Goal: Find specific page/section: Find specific page/section

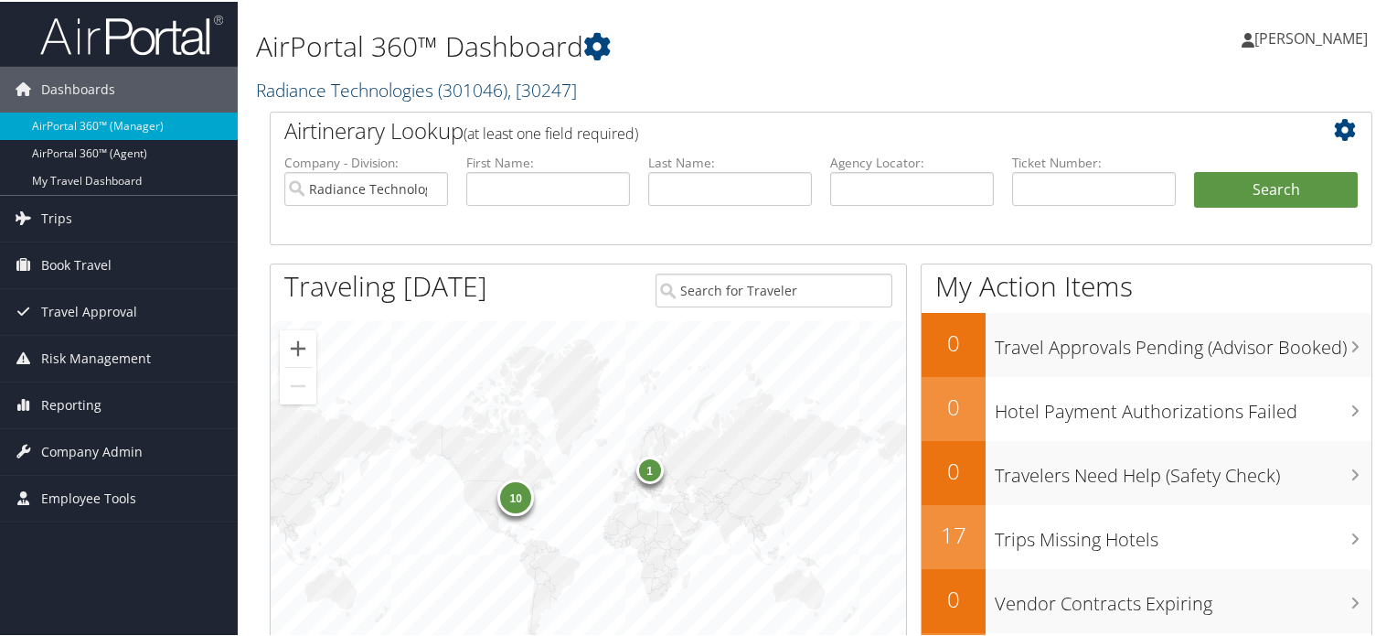
click at [435, 83] on link "Radiance Technologies ( 301046 ) , [ 30247 ]" at bounding box center [416, 88] width 321 height 25
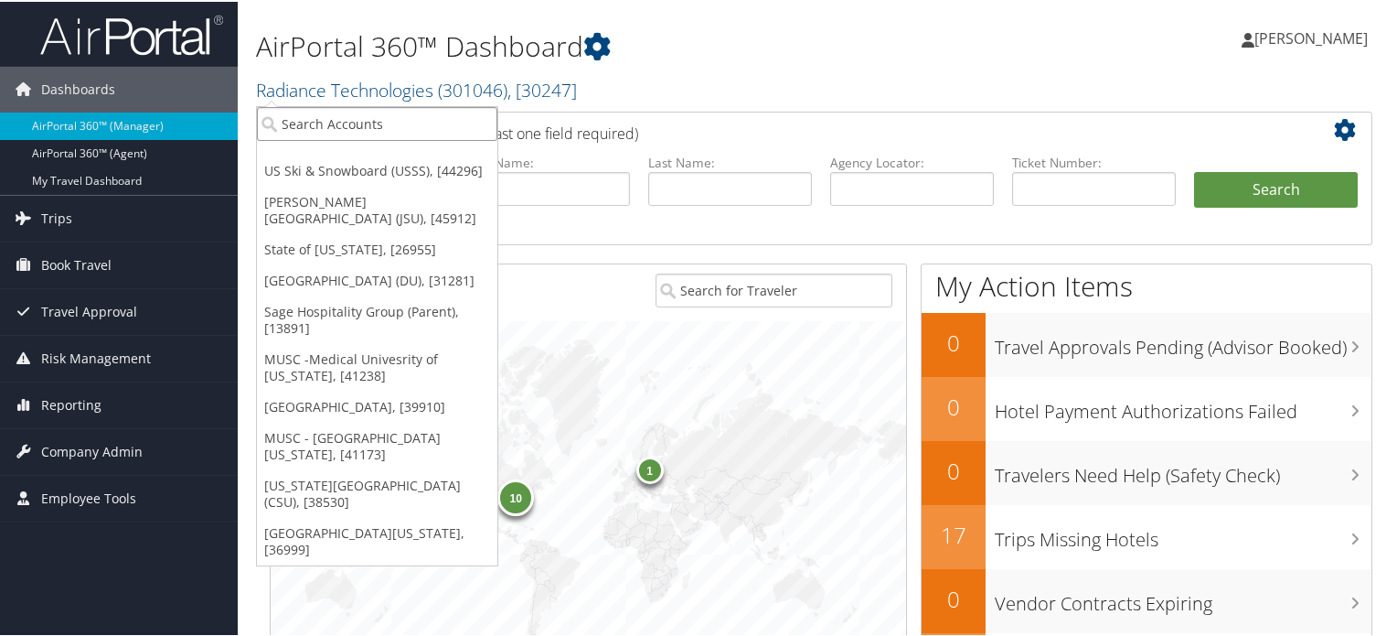
click at [433, 125] on input "search" at bounding box center [377, 122] width 240 height 34
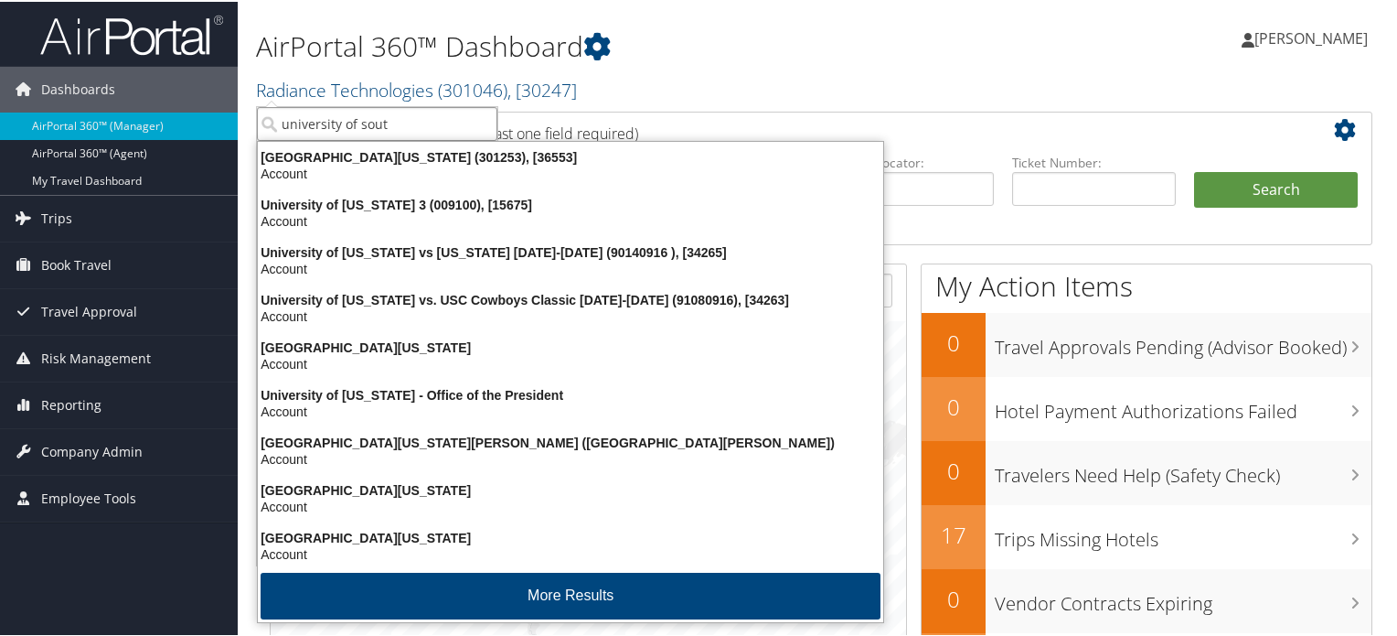
type input "university of south"
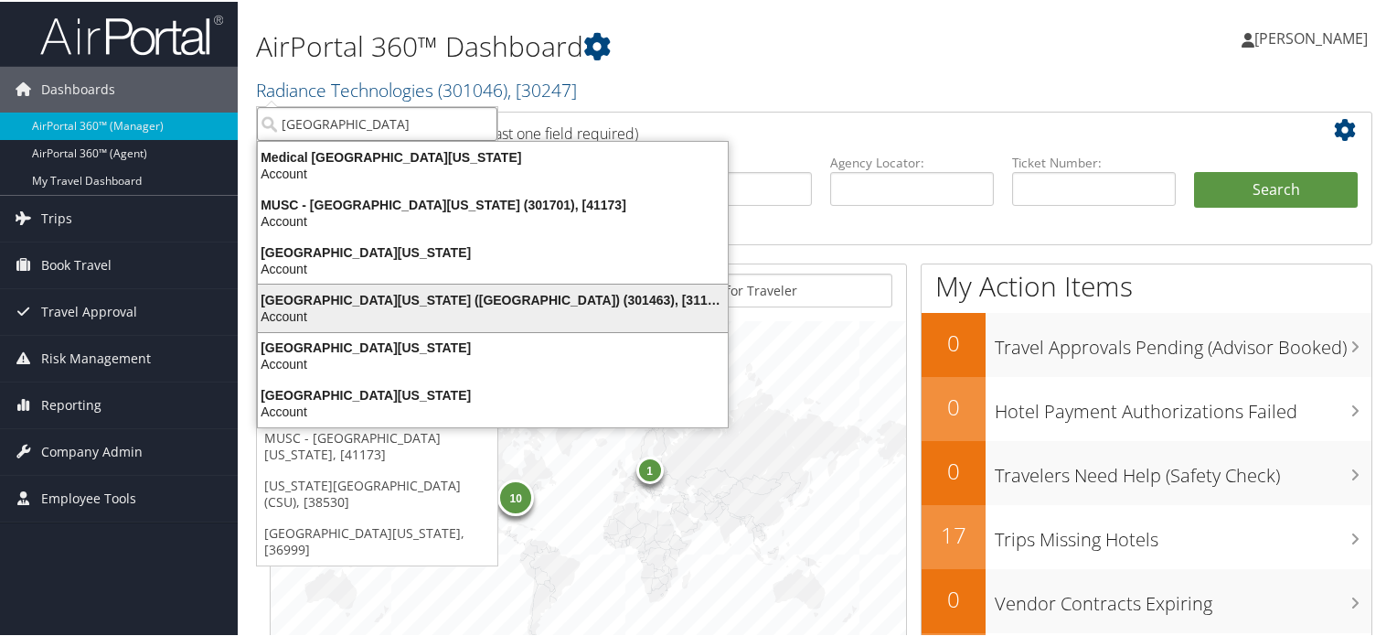
click at [463, 298] on div "University of Southern California (USC) (301463), [31161]" at bounding box center [493, 298] width 492 height 16
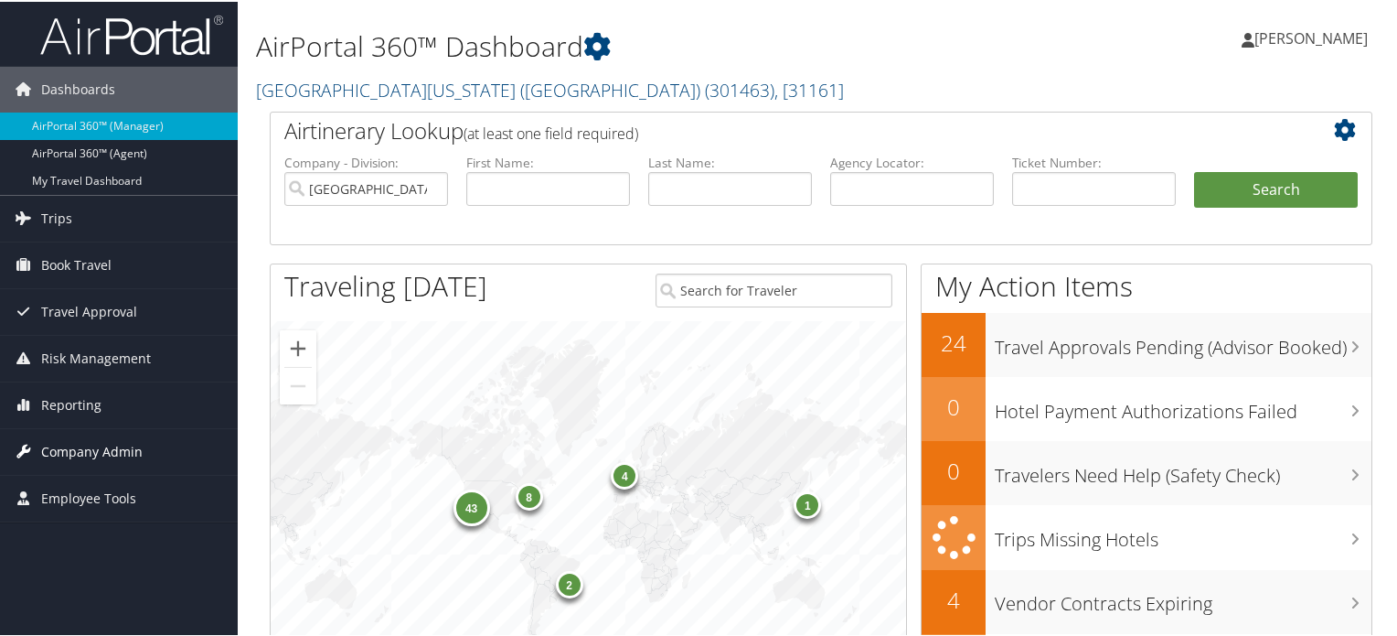
click at [114, 440] on span "Company Admin" at bounding box center [92, 450] width 102 height 46
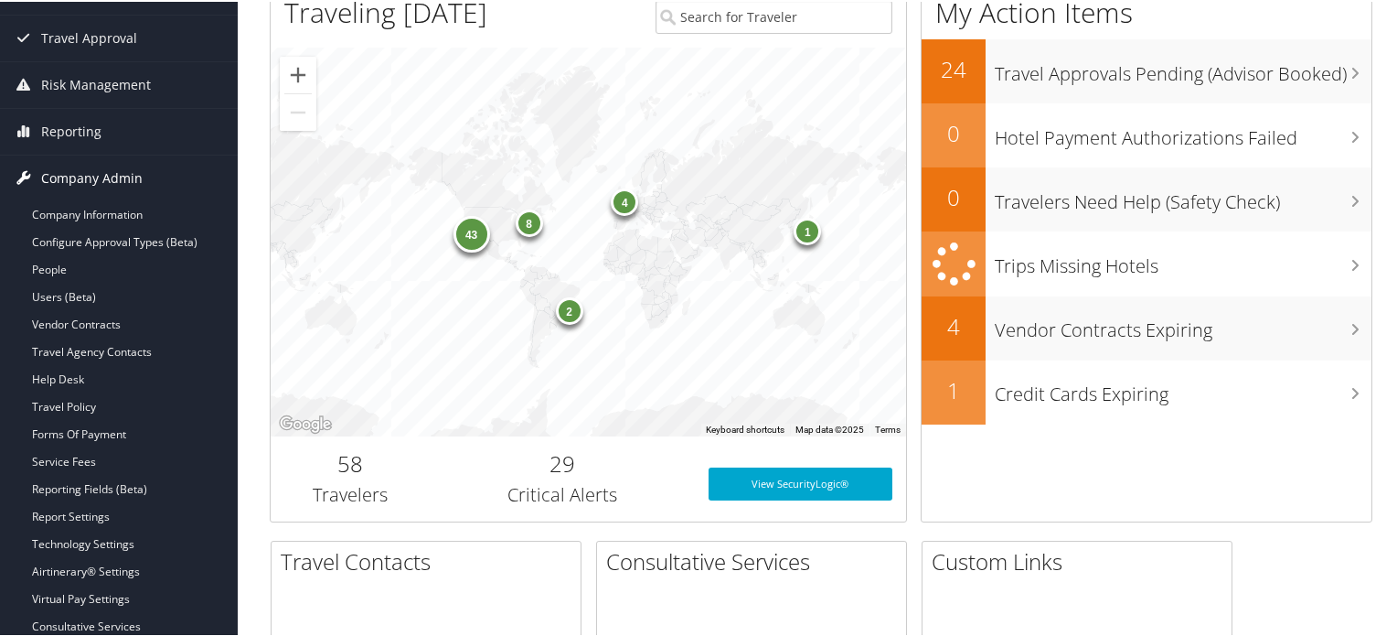
scroll to position [274, 0]
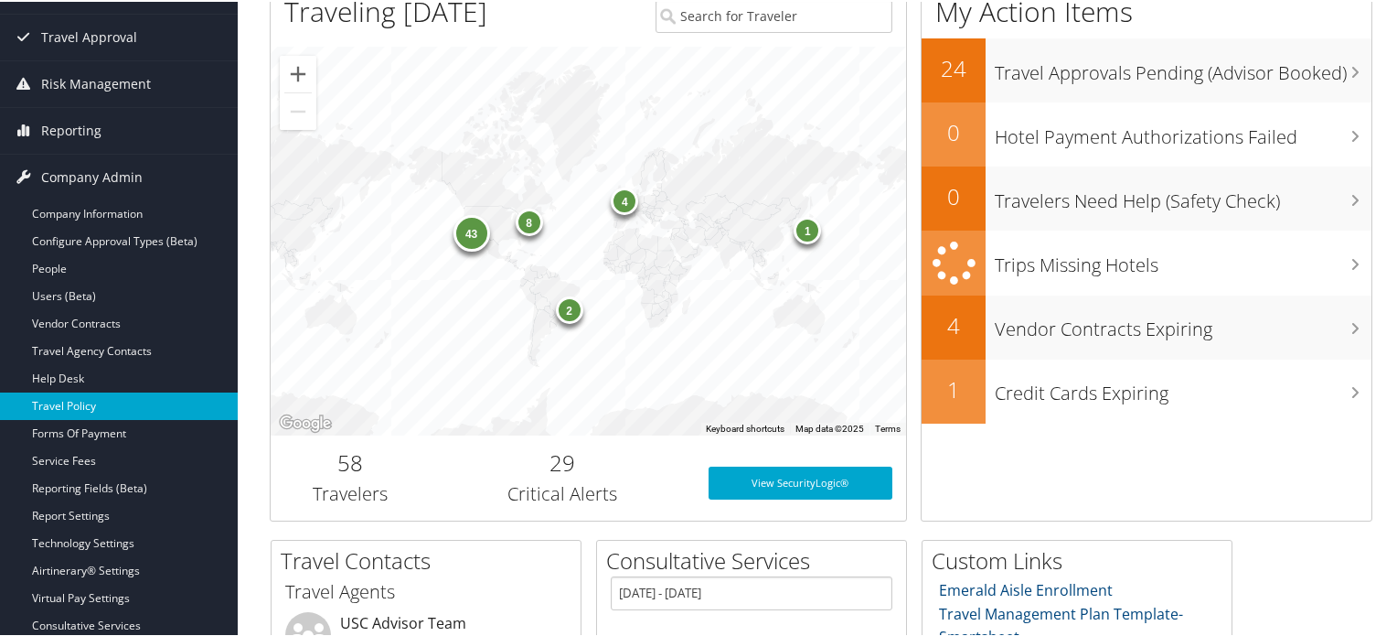
click at [82, 401] on link "Travel Policy" at bounding box center [119, 403] width 238 height 27
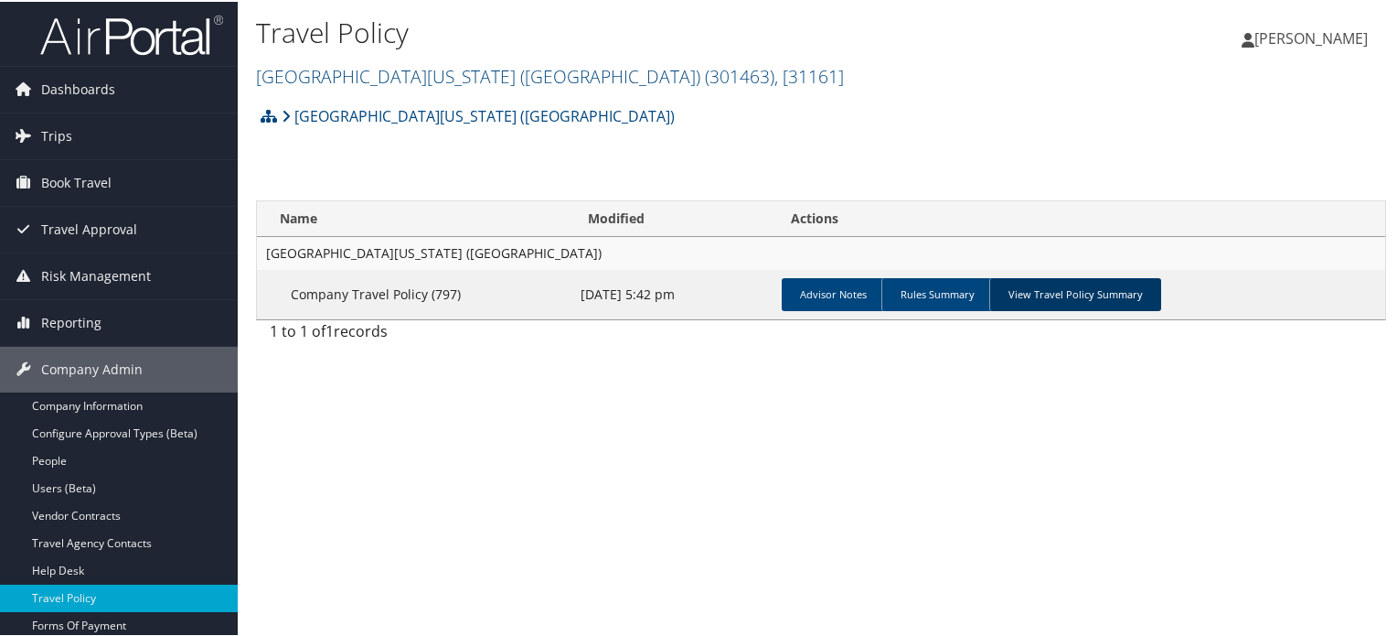
click at [1117, 298] on link "View Travel Policy Summary" at bounding box center [1075, 292] width 172 height 33
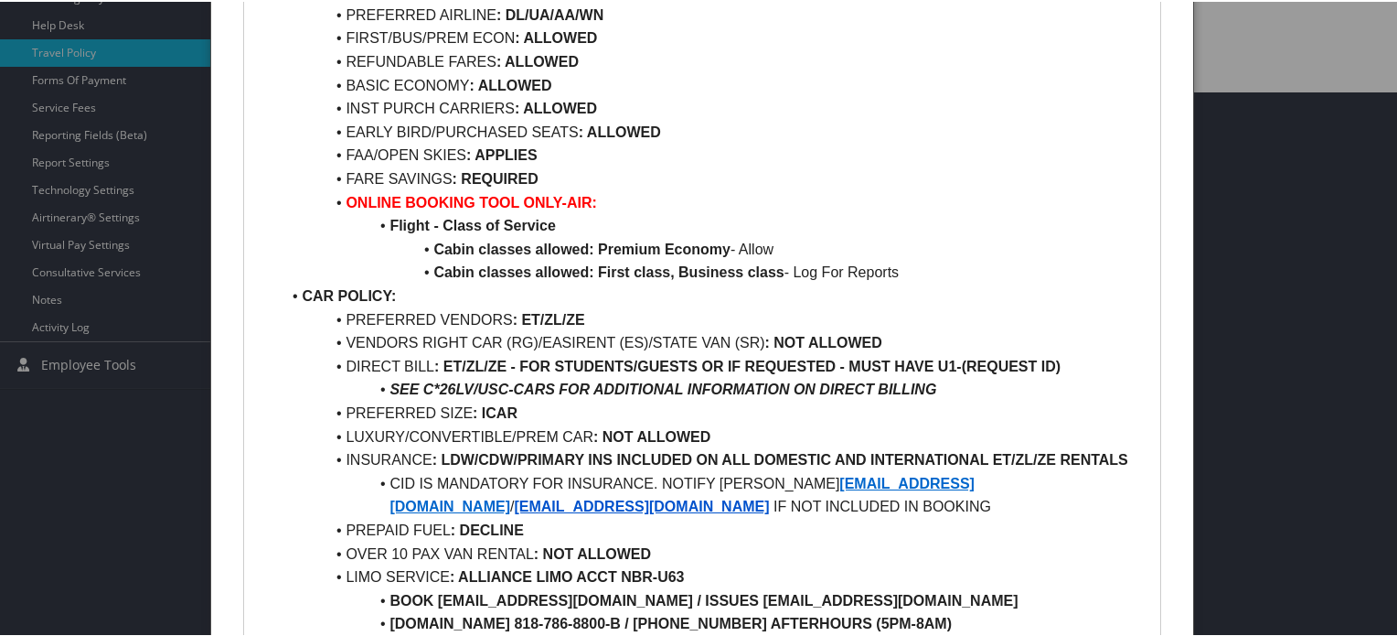
scroll to position [549, 0]
